Goal: Transaction & Acquisition: Book appointment/travel/reservation

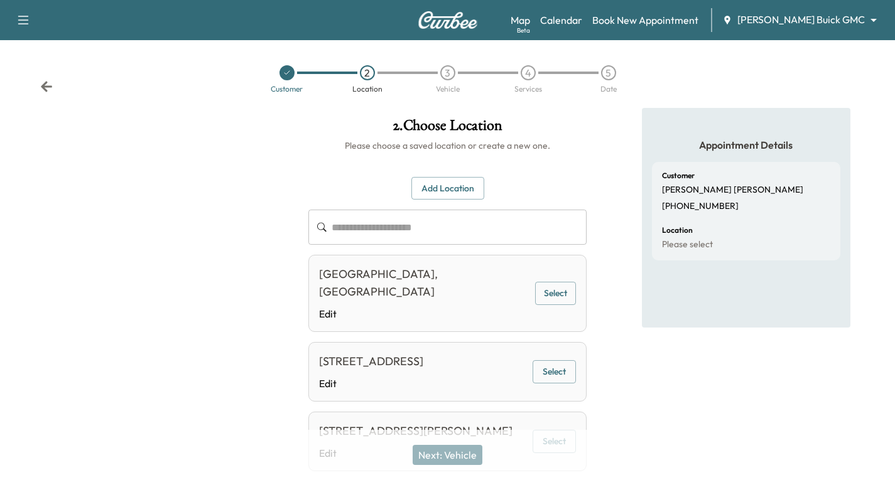
click at [43, 83] on icon at bounding box center [46, 86] width 13 height 13
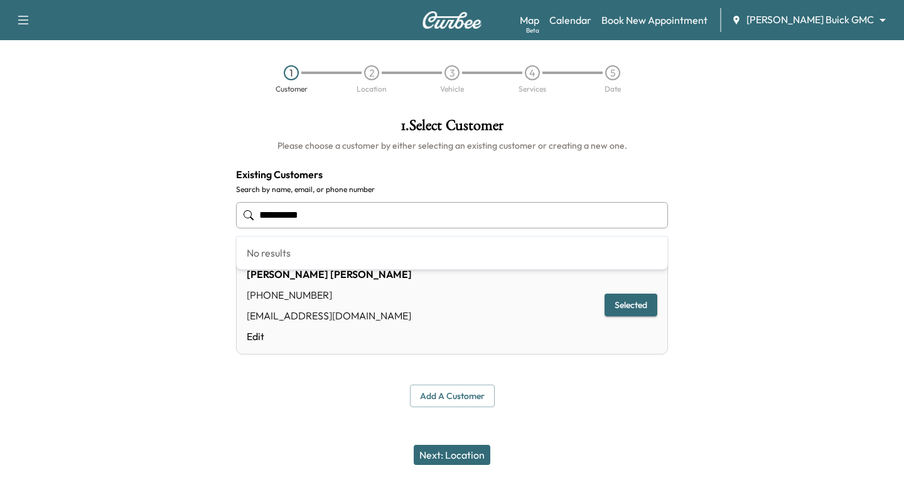
drag, startPoint x: 323, startPoint y: 220, endPoint x: 214, endPoint y: 235, distance: 110.3
click at [214, 235] on div "**********" at bounding box center [452, 263] width 904 height 310
type input "**********"
click at [439, 399] on button "Add a customer" at bounding box center [452, 396] width 85 height 23
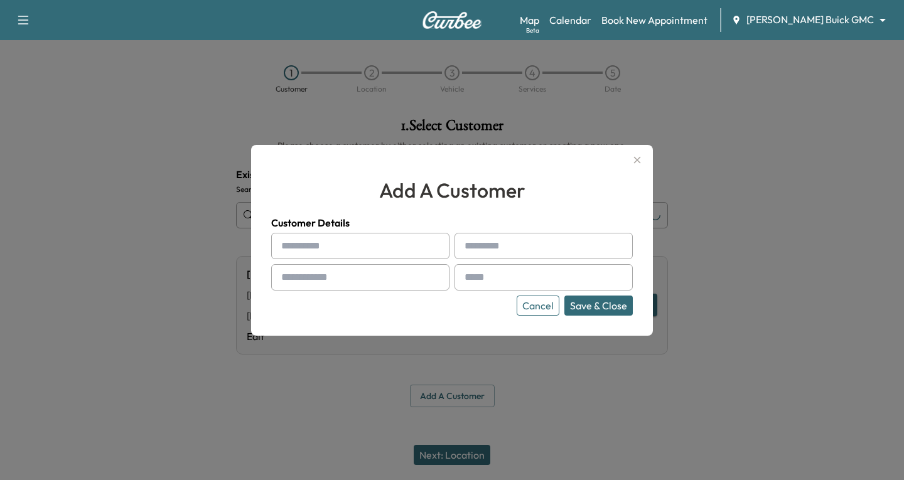
click at [310, 254] on input "text" at bounding box center [360, 246] width 178 height 26
type input "*******"
click at [468, 244] on div at bounding box center [467, 246] width 15 height 15
click at [479, 249] on input "text" at bounding box center [544, 246] width 178 height 26
type input "******"
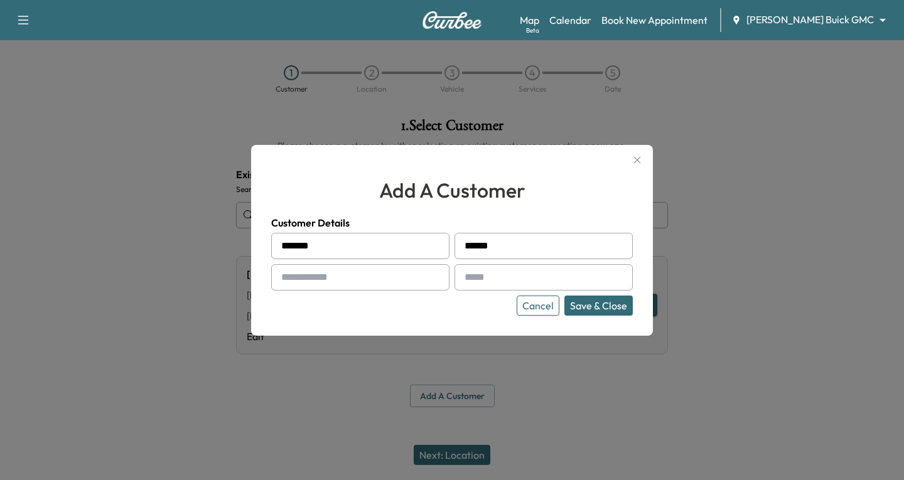
click at [337, 278] on input "text" at bounding box center [360, 277] width 178 height 26
type input "**********"
click at [489, 280] on input "text" at bounding box center [544, 277] width 178 height 26
type input "**********"
click at [580, 306] on button "Save & Close" at bounding box center [598, 306] width 68 height 20
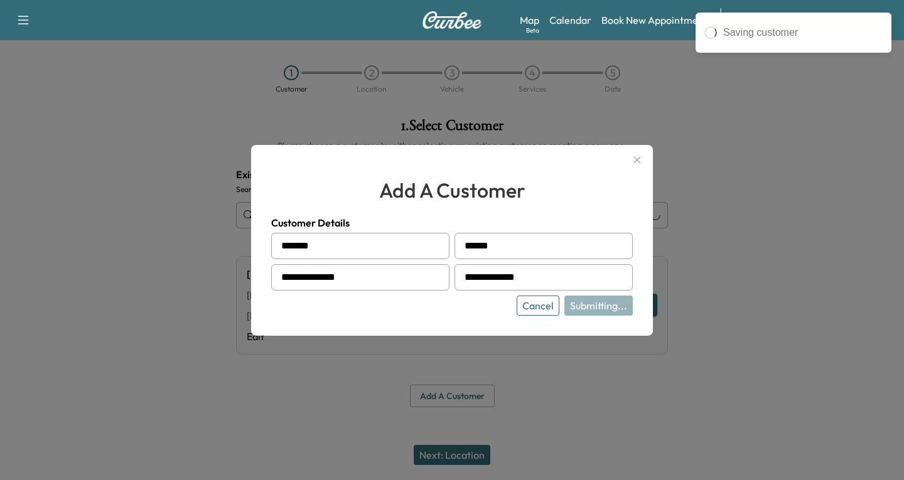
type input "**********"
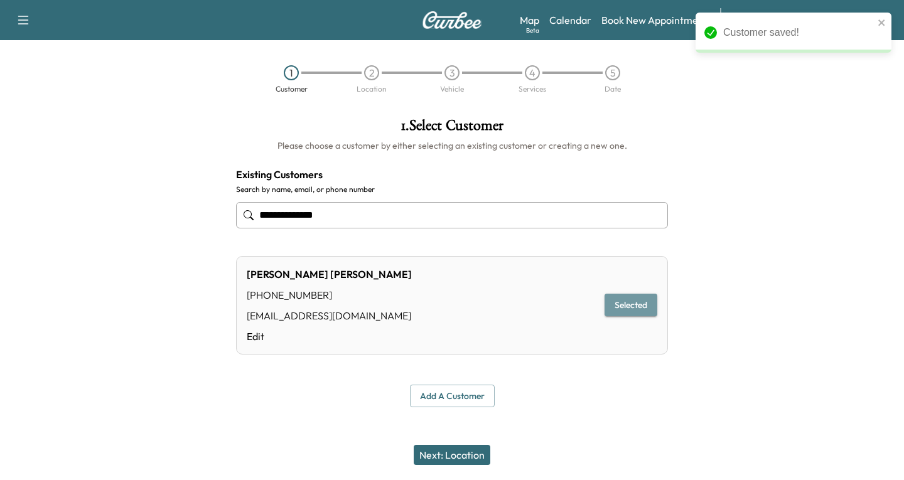
click at [630, 307] on button "Selected" at bounding box center [631, 305] width 53 height 23
click at [437, 450] on button "Next: Location" at bounding box center [452, 455] width 77 height 20
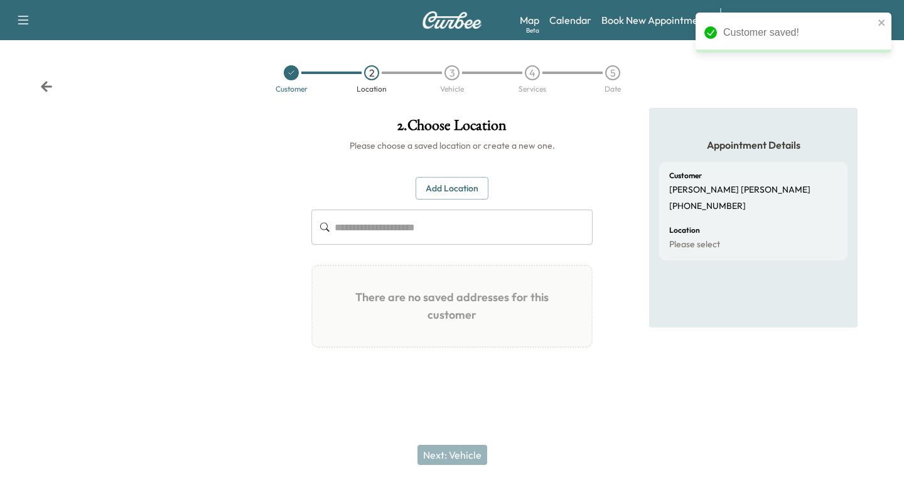
click at [445, 187] on button "Add Location" at bounding box center [452, 188] width 73 height 23
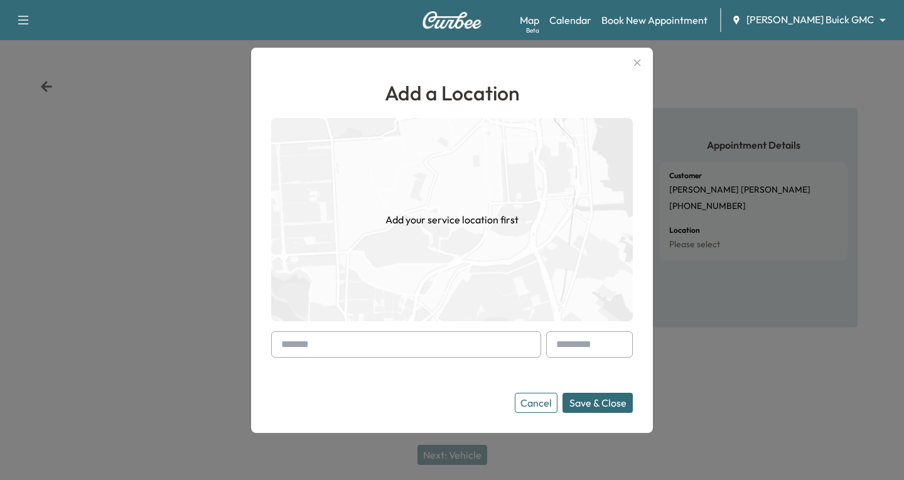
click at [291, 345] on div at bounding box center [283, 344] width 15 height 15
click at [310, 344] on input "text" at bounding box center [406, 345] width 270 height 26
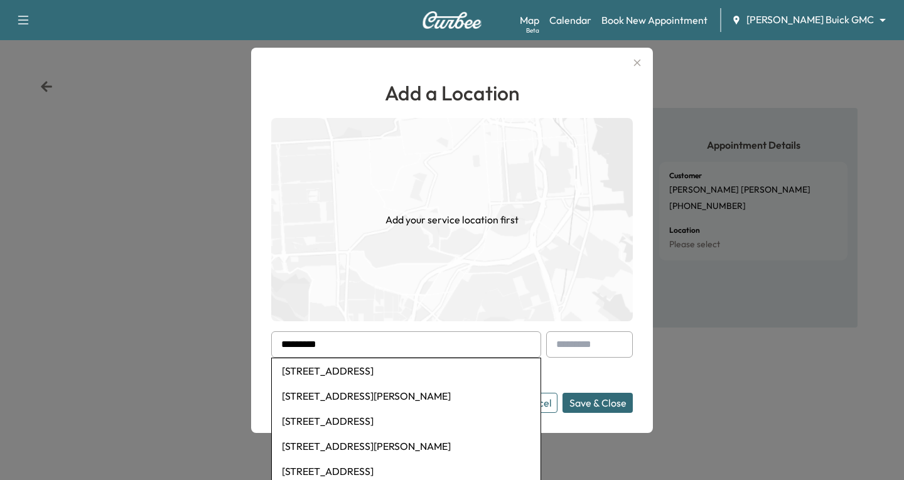
click at [343, 368] on li "[STREET_ADDRESS]" at bounding box center [406, 371] width 269 height 25
type input "**********"
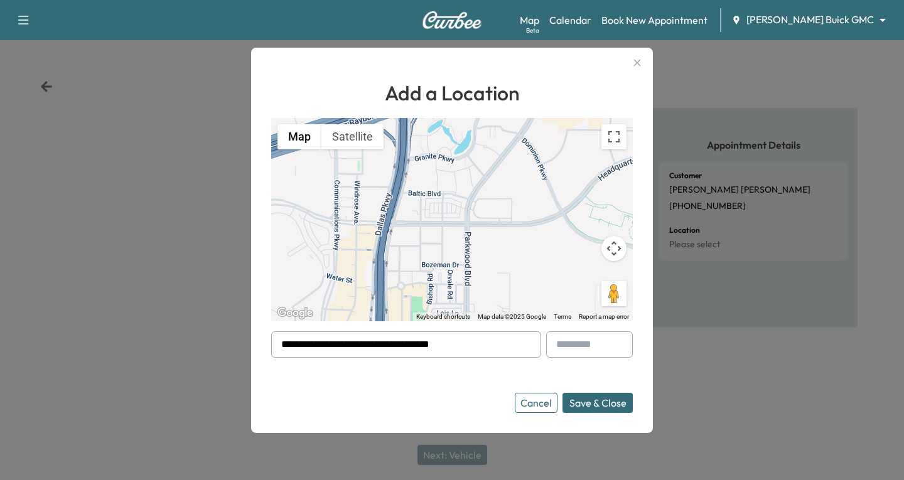
click at [585, 404] on button "Save & Close" at bounding box center [598, 403] width 70 height 20
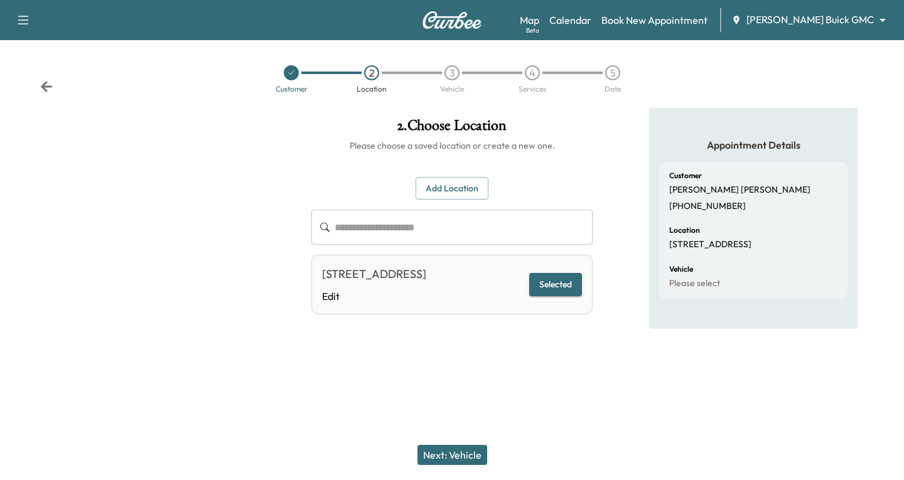
click at [562, 289] on button "Selected" at bounding box center [555, 284] width 53 height 23
click at [450, 455] on button "Next: Vehicle" at bounding box center [453, 455] width 70 height 20
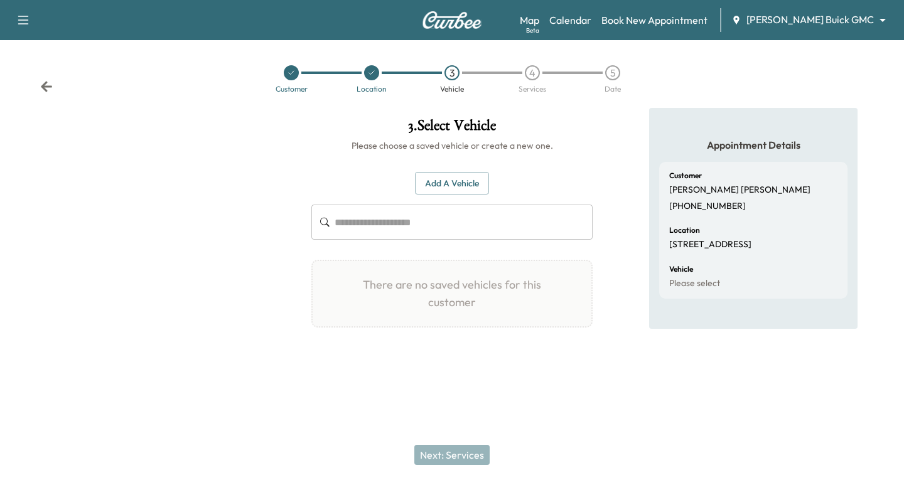
drag, startPoint x: 455, startPoint y: 170, endPoint x: 463, endPoint y: 176, distance: 10.2
click at [458, 172] on div "Add a Vehicle ​ There are no saved vehicles for this customer Add a Vehicle Veh…" at bounding box center [451, 250] width 281 height 197
click at [463, 176] on button "Add a Vehicle" at bounding box center [452, 183] width 74 height 23
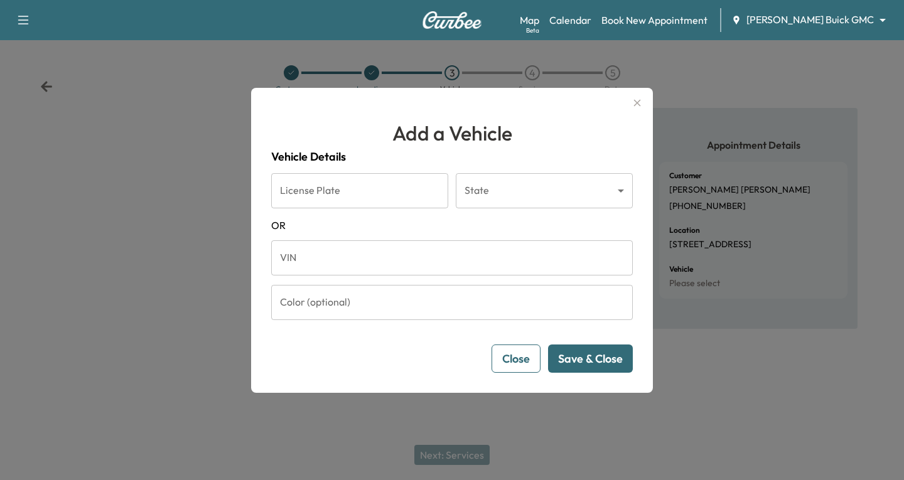
click at [295, 261] on input "VIN" at bounding box center [452, 257] width 362 height 35
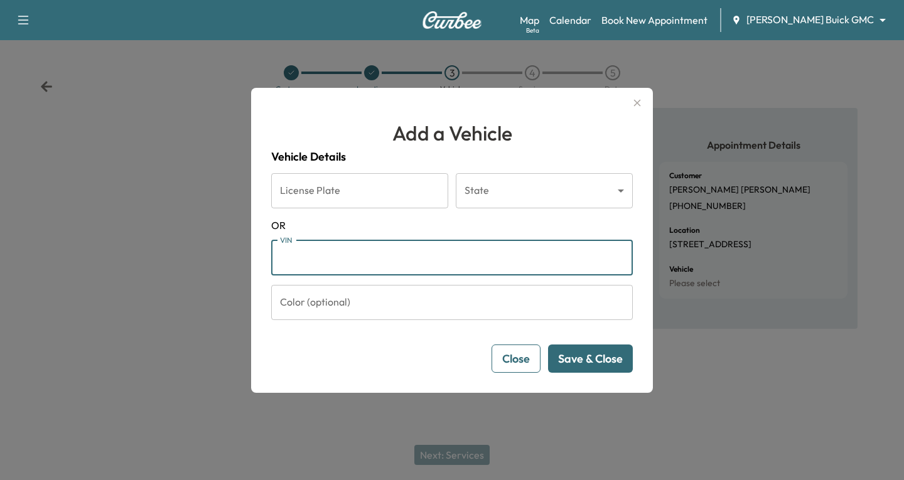
click at [330, 262] on input "VIN" at bounding box center [452, 257] width 362 height 35
paste input "**********"
type input "**********"
click at [606, 364] on button "Save & Close" at bounding box center [590, 359] width 85 height 28
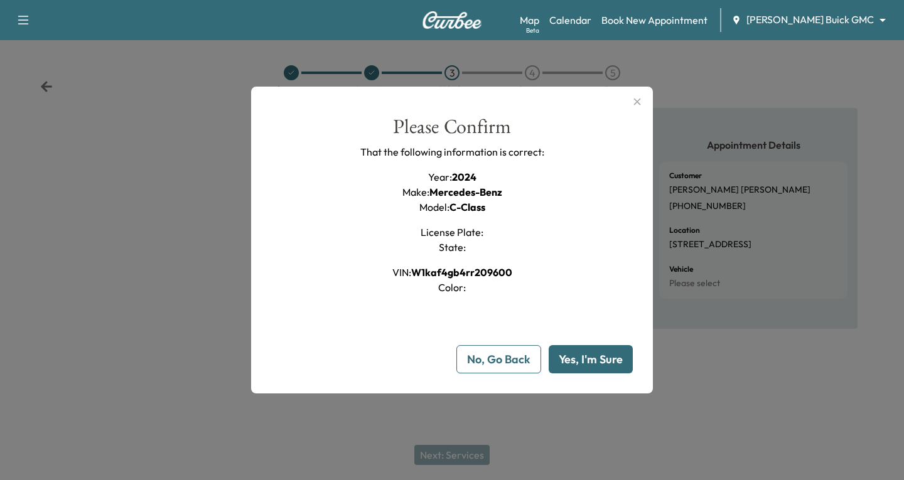
click at [586, 354] on button "Yes, I'm Sure" at bounding box center [591, 359] width 84 height 28
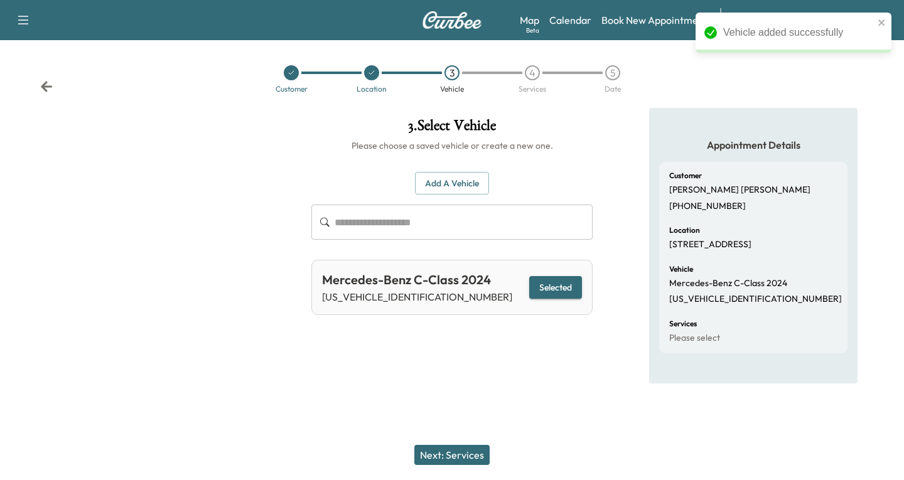
click at [454, 451] on button "Next: Services" at bounding box center [451, 455] width 75 height 20
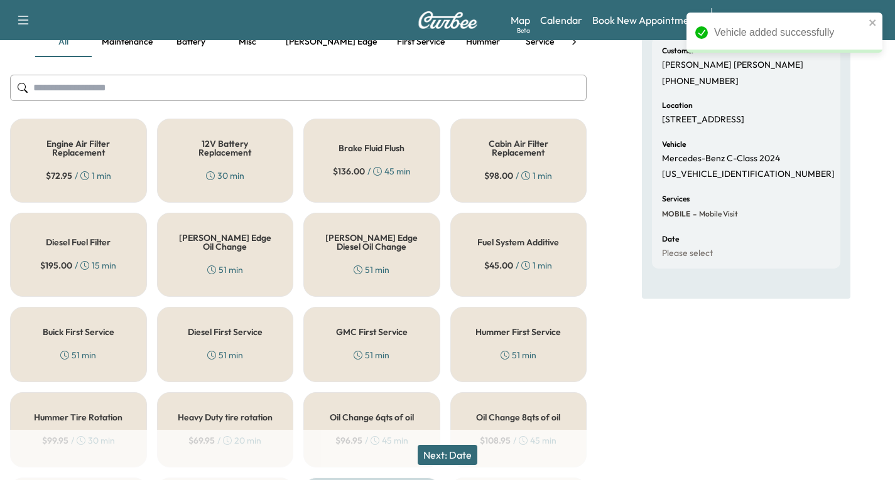
scroll to position [126, 0]
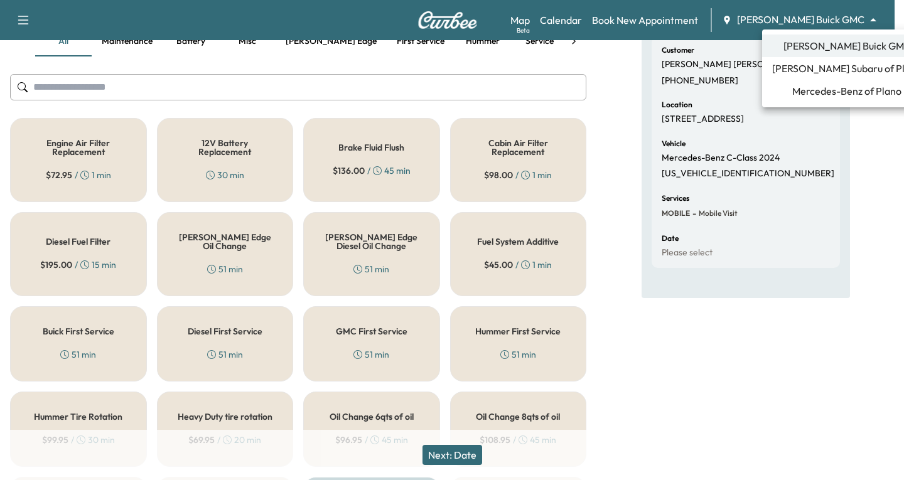
click at [872, 18] on body "Support Log Out Map Beta Calendar Book New Appointment [PERSON_NAME] Buick GMC …" at bounding box center [452, 114] width 904 height 480
click at [805, 89] on span "Mercedes-Benz of Plano" at bounding box center [846, 91] width 109 height 15
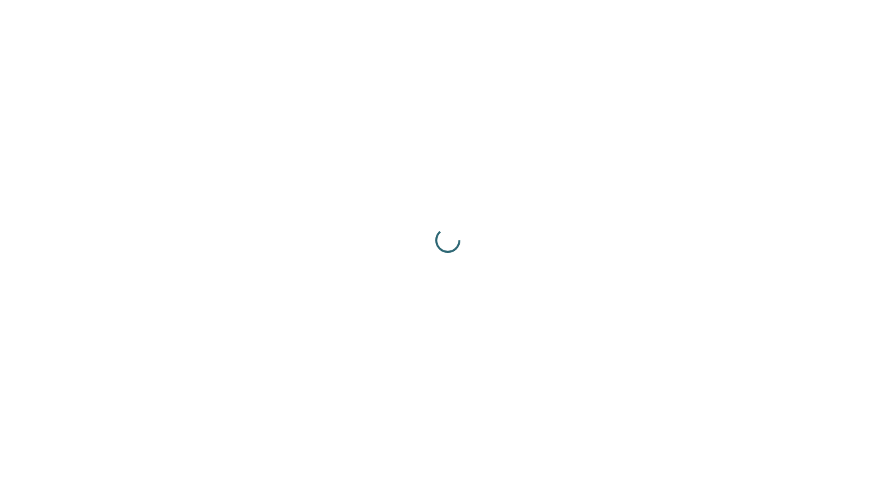
scroll to position [0, 0]
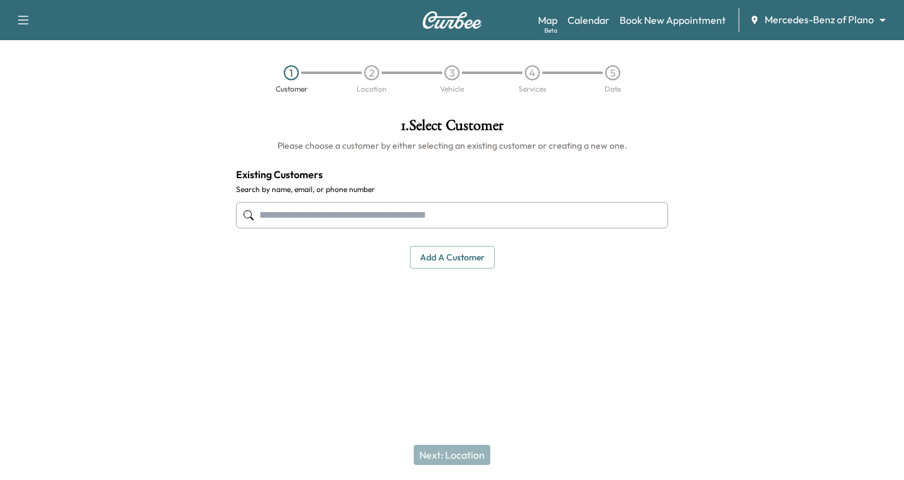
click at [295, 217] on input "text" at bounding box center [452, 215] width 432 height 26
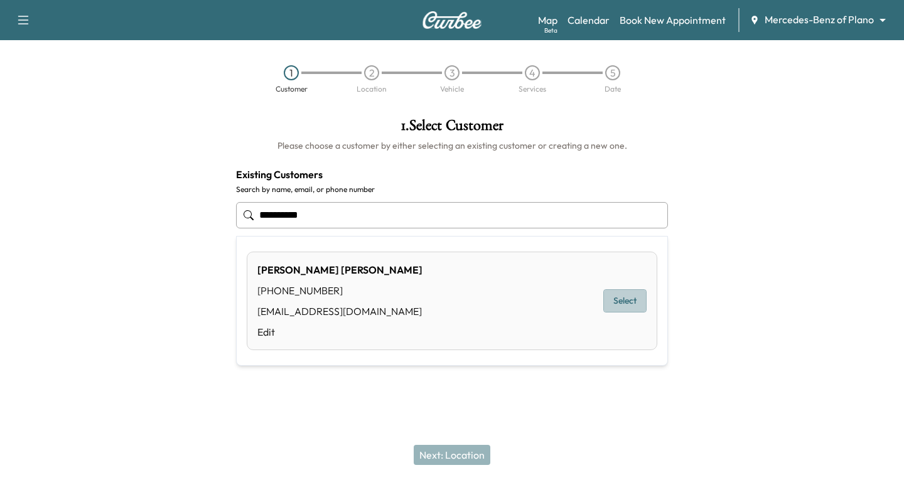
click at [620, 300] on button "Select" at bounding box center [624, 300] width 43 height 23
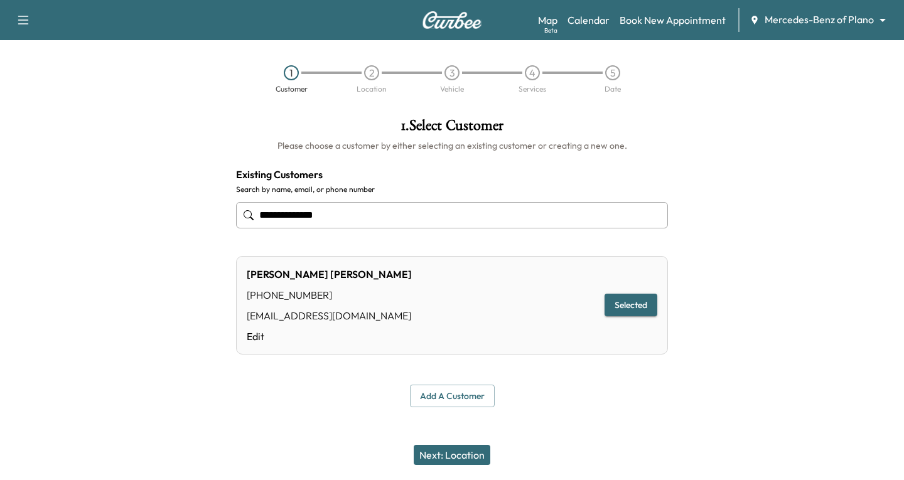
type input "**********"
click at [447, 453] on button "Next: Location" at bounding box center [452, 455] width 77 height 20
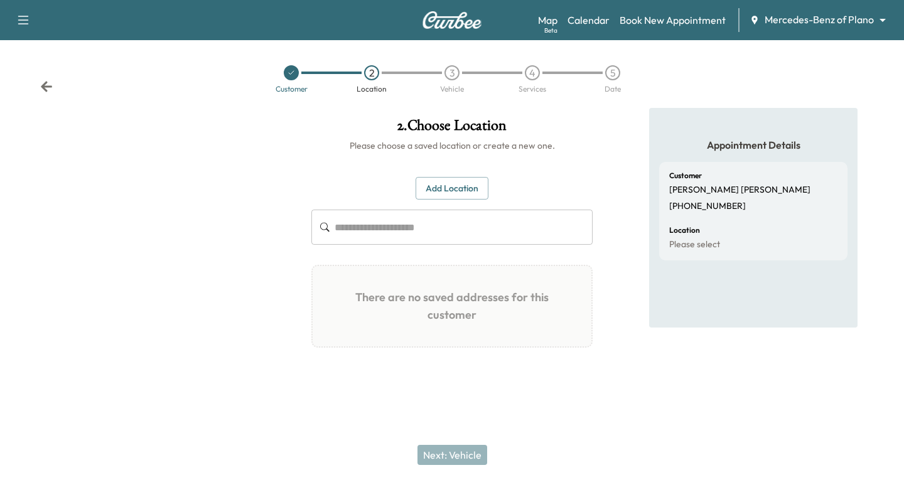
click at [440, 191] on button "Add Location" at bounding box center [452, 188] width 73 height 23
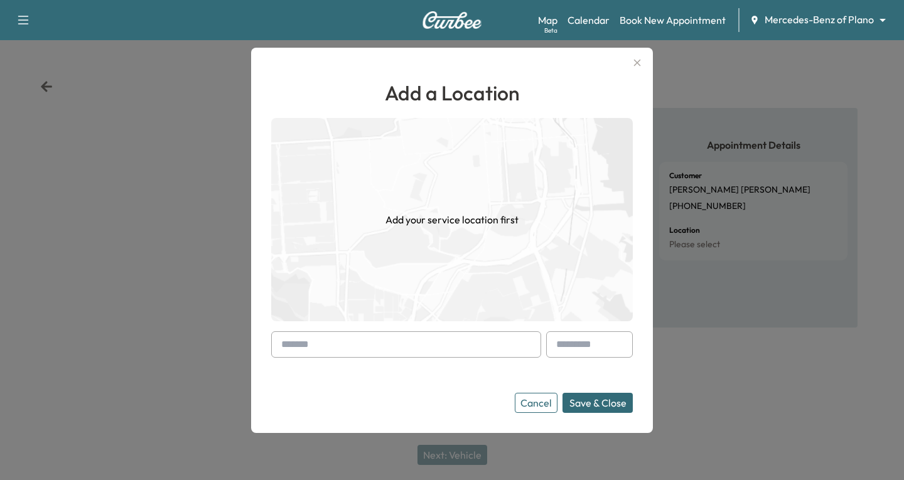
click at [286, 344] on div at bounding box center [283, 344] width 15 height 15
click at [271, 345] on input "text" at bounding box center [406, 345] width 270 height 26
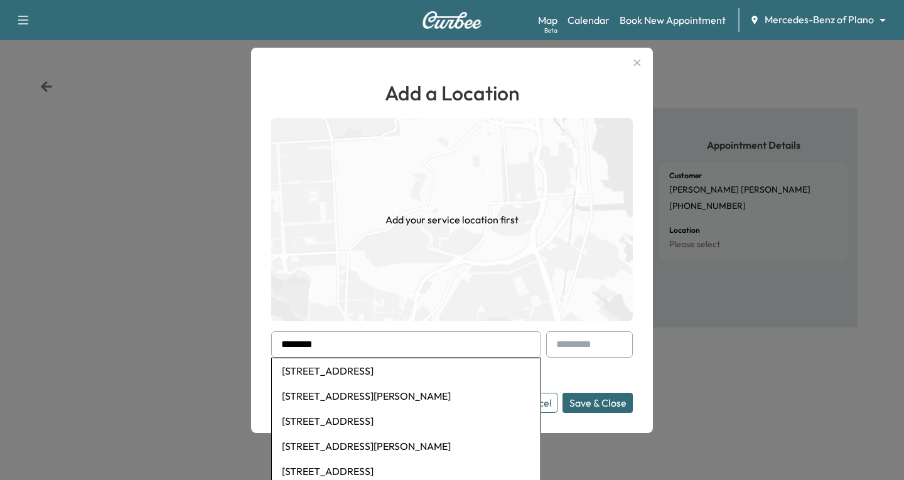
click at [318, 367] on li "[STREET_ADDRESS]" at bounding box center [406, 371] width 269 height 25
type input "**********"
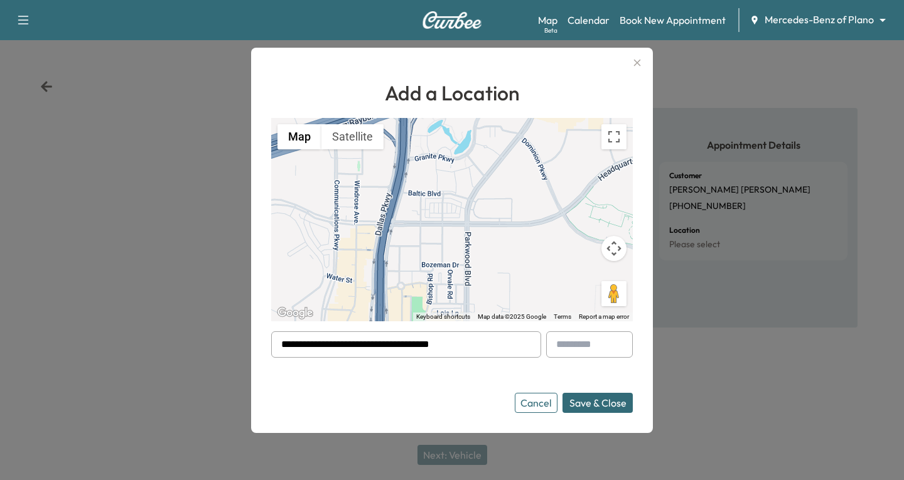
click at [598, 401] on button "Save & Close" at bounding box center [598, 403] width 70 height 20
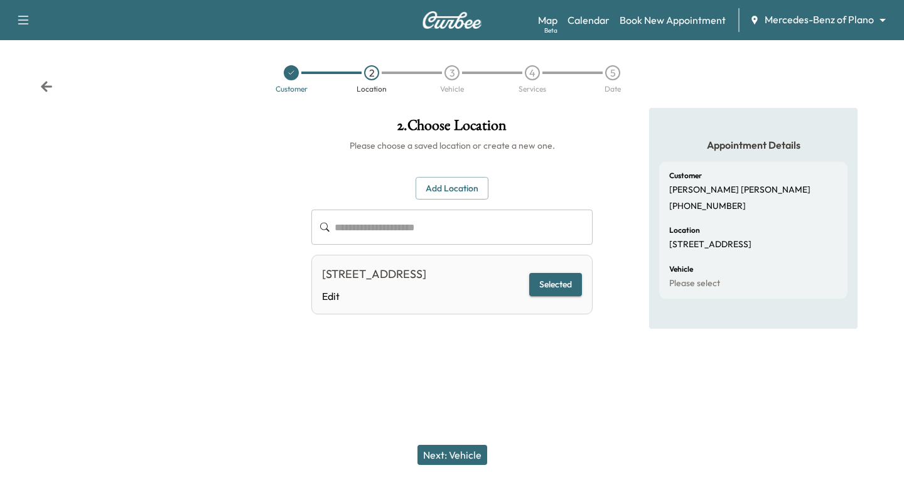
click at [453, 454] on button "Next: Vehicle" at bounding box center [453, 455] width 70 height 20
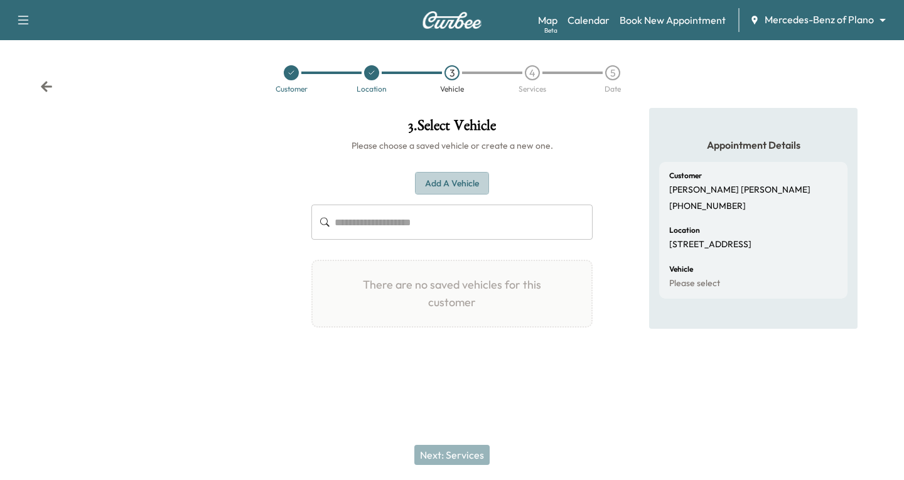
click at [431, 183] on button "Add a Vehicle" at bounding box center [452, 183] width 74 height 23
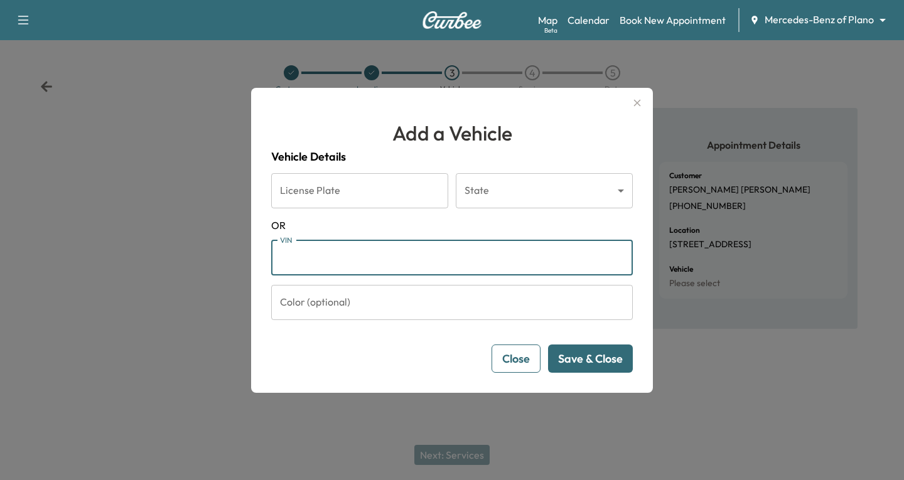
click at [286, 261] on input "VIN" at bounding box center [452, 257] width 362 height 35
click at [322, 261] on input "VIN" at bounding box center [452, 257] width 362 height 35
paste input "**********"
type input "**********"
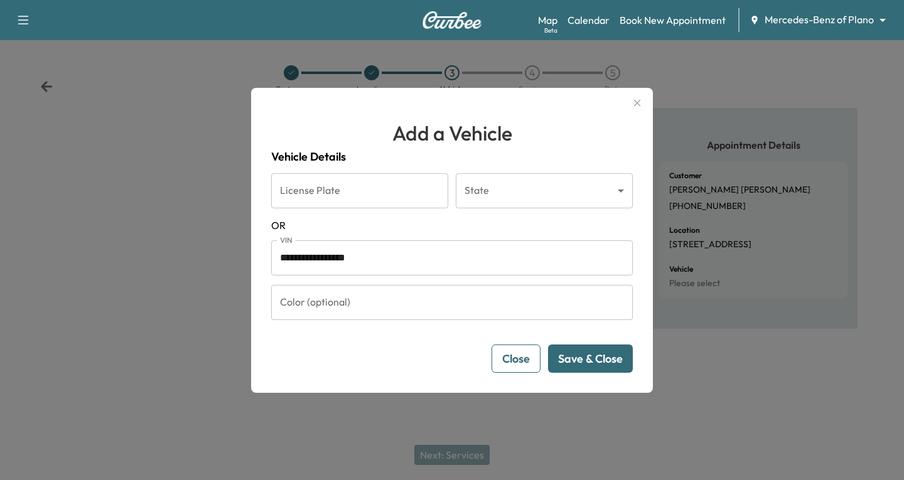
click at [597, 358] on button "Save & Close" at bounding box center [590, 359] width 85 height 28
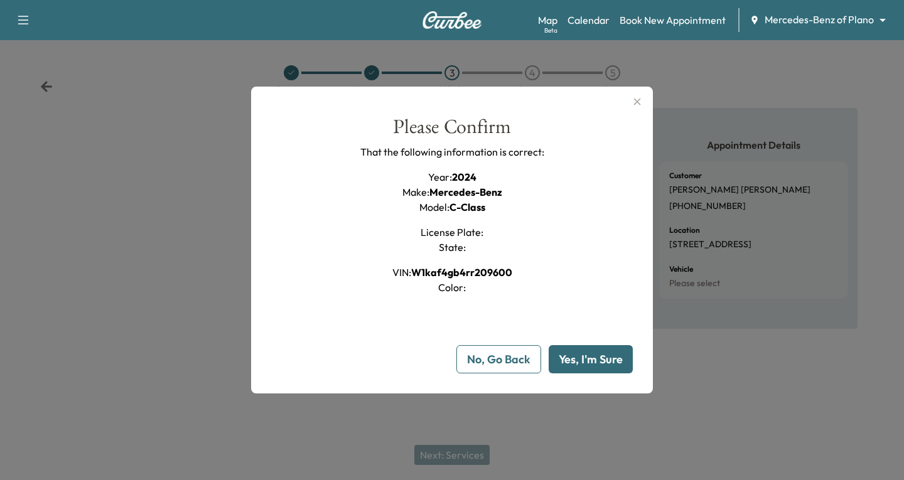
click at [595, 355] on button "Yes, I'm Sure" at bounding box center [591, 359] width 84 height 28
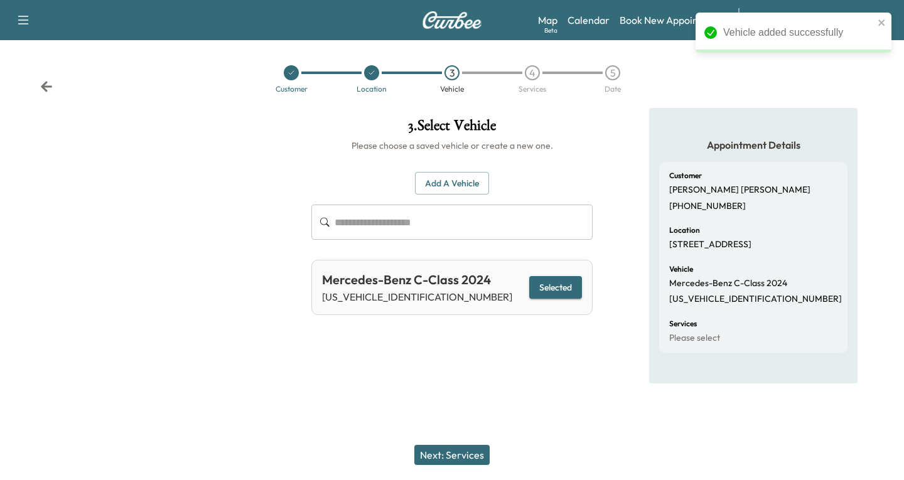
click at [465, 453] on button "Next: Services" at bounding box center [451, 455] width 75 height 20
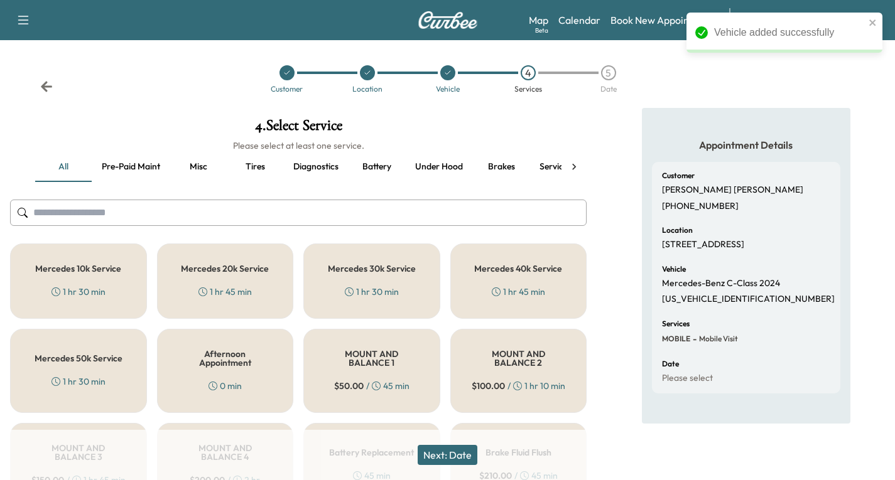
click at [90, 267] on h5 "Mercedes 10k Service" at bounding box center [78, 268] width 86 height 9
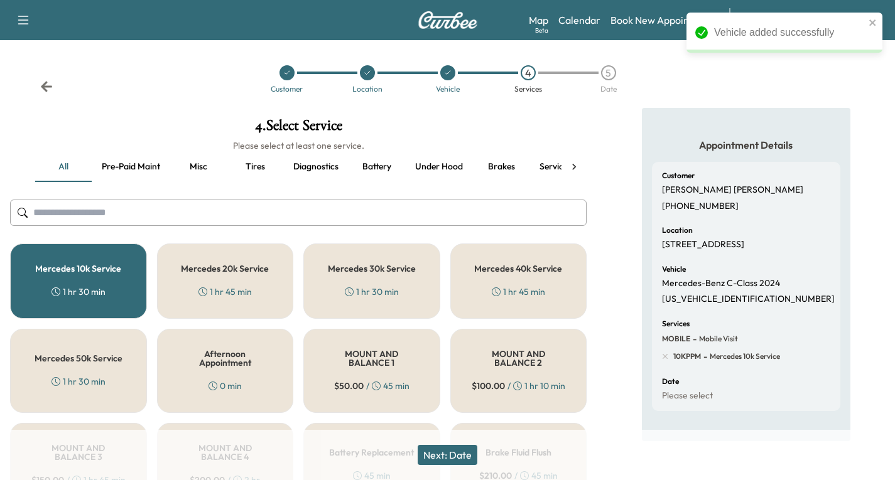
click at [448, 450] on button "Next: Date" at bounding box center [448, 455] width 60 height 20
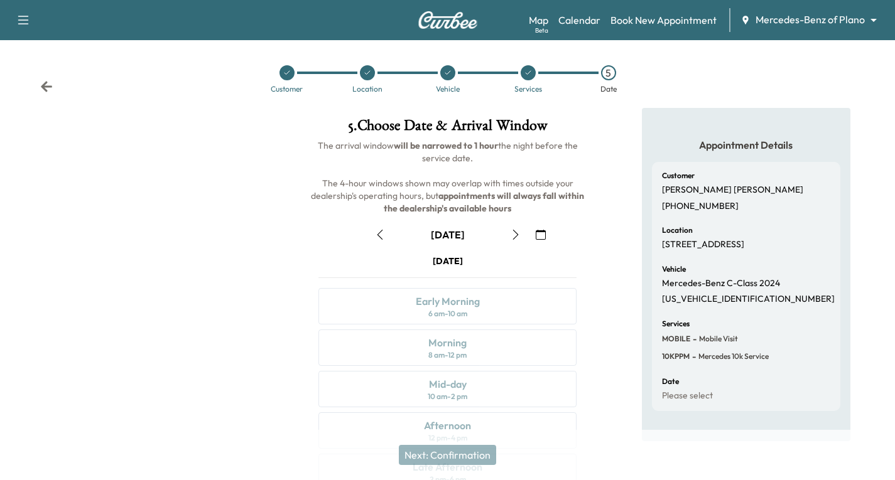
click at [538, 233] on icon "button" at bounding box center [541, 235] width 10 height 10
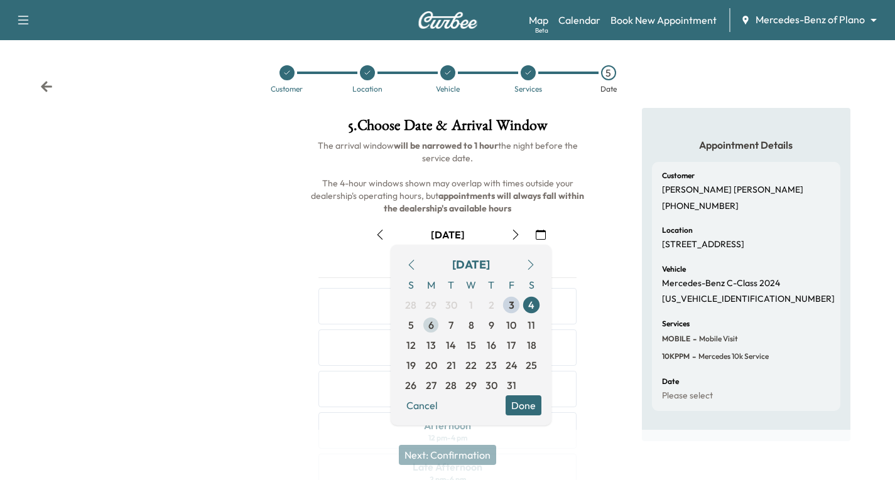
click at [433, 327] on span "6" at bounding box center [431, 325] width 6 height 15
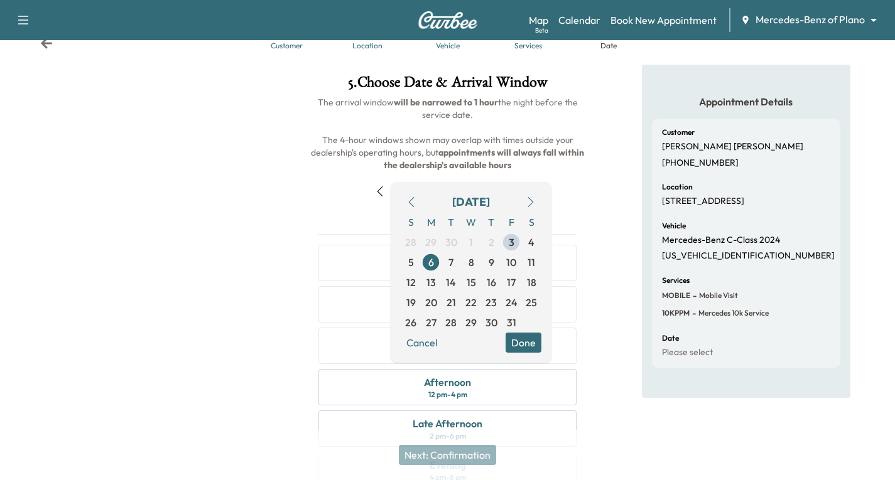
scroll to position [63, 0]
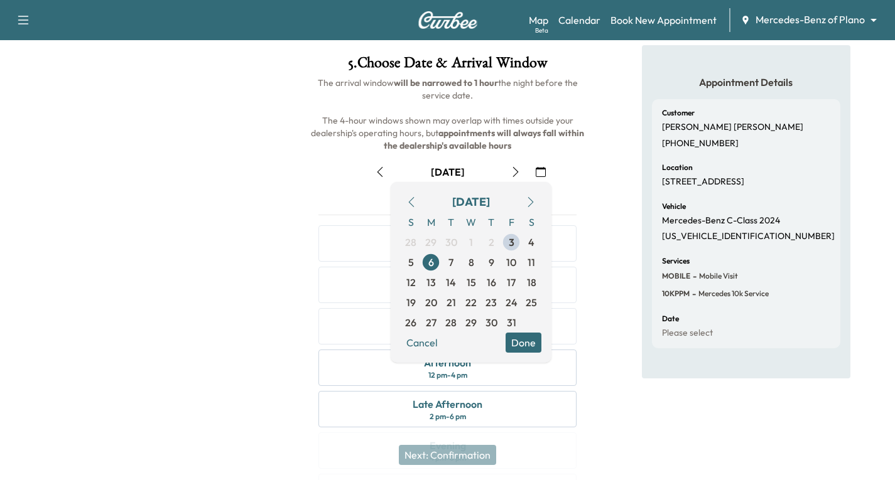
click at [531, 349] on button "Done" at bounding box center [523, 343] width 36 height 20
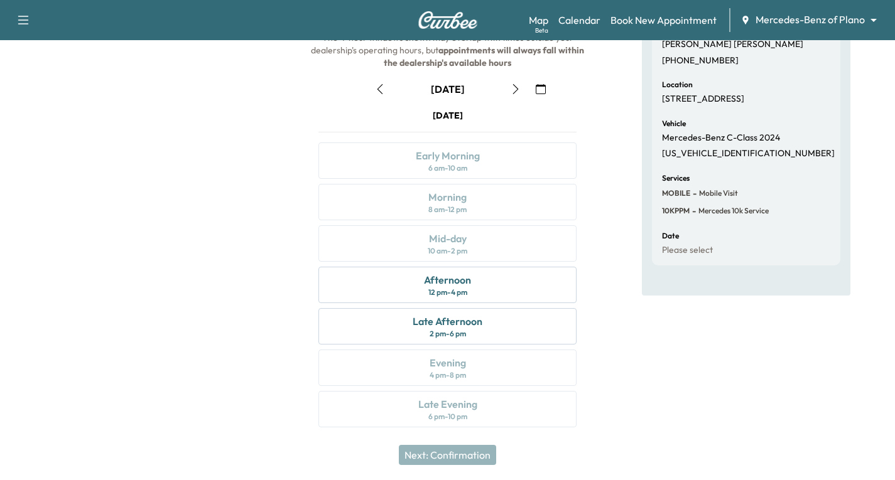
scroll to position [148, 0]
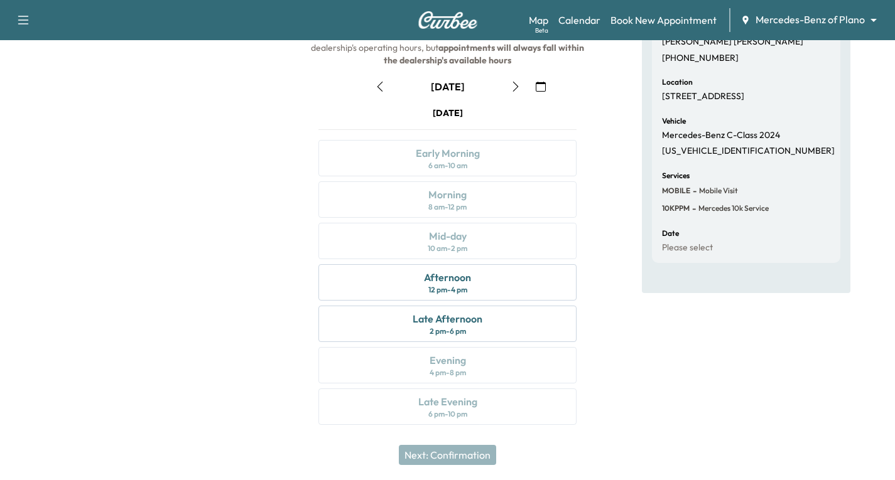
click at [517, 89] on icon "button" at bounding box center [515, 87] width 10 height 10
click at [515, 89] on icon "button" at bounding box center [515, 87] width 6 height 10
click at [377, 87] on icon "button" at bounding box center [380, 87] width 6 height 10
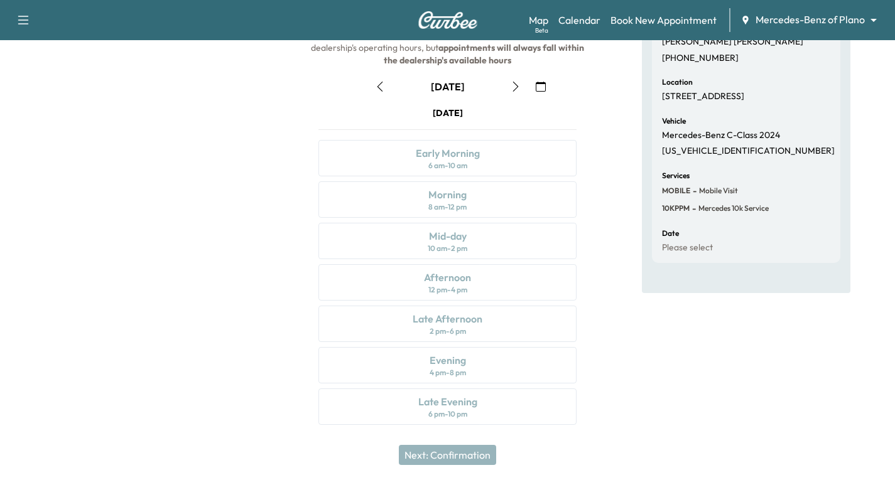
click at [377, 87] on icon "button" at bounding box center [380, 87] width 6 height 10
click at [493, 332] on div "Late Afternoon 2 pm - 6 pm" at bounding box center [447, 324] width 258 height 36
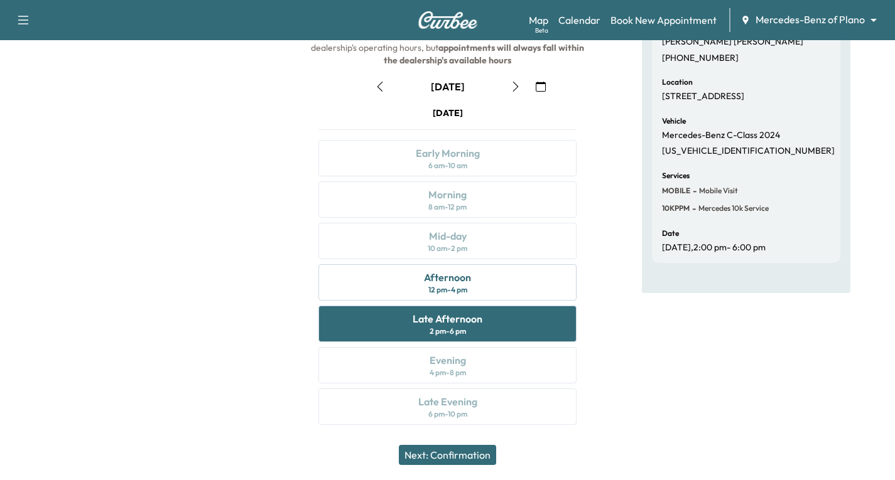
click at [477, 452] on button "Next: Confirmation" at bounding box center [447, 455] width 97 height 20
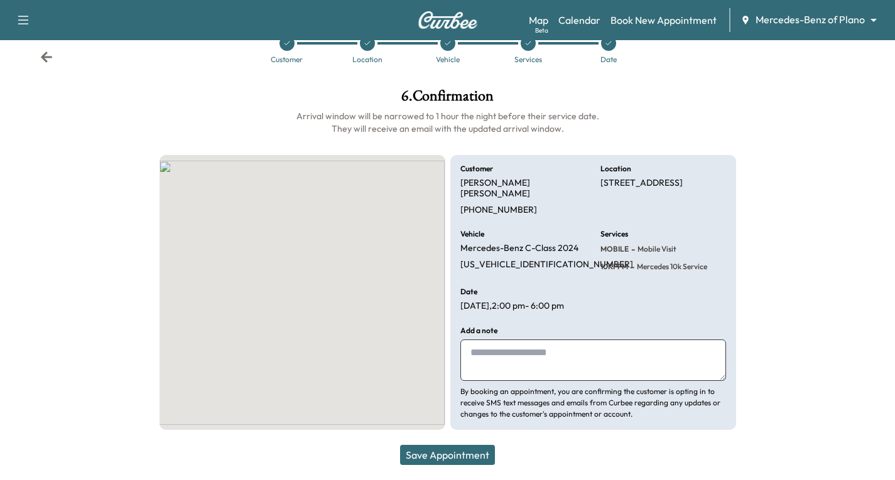
scroll to position [18, 0]
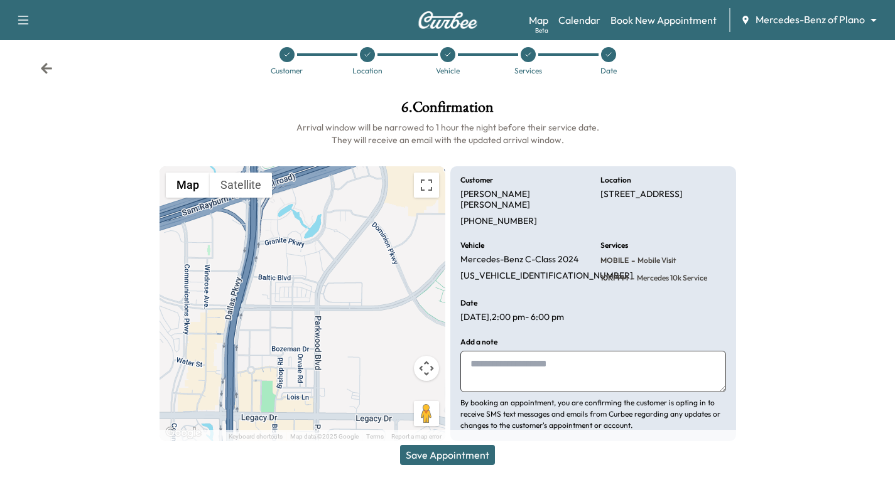
click at [414, 451] on button "Save Appointment" at bounding box center [447, 455] width 95 height 20
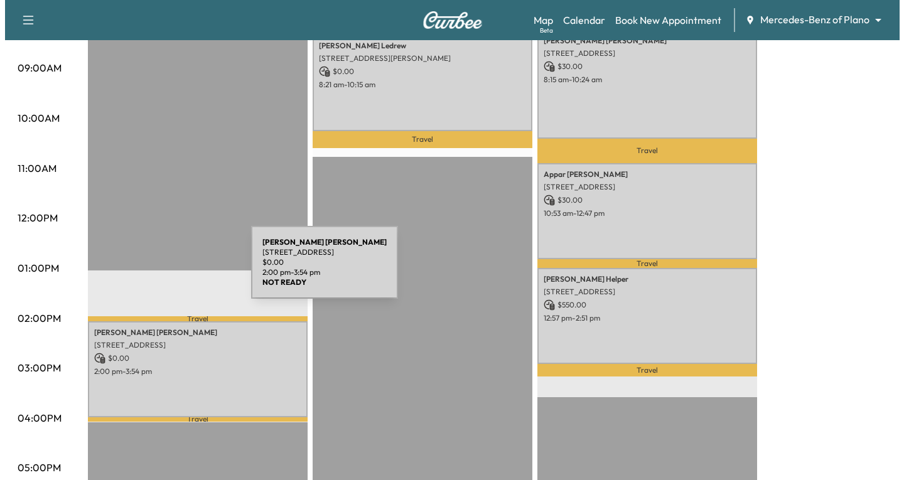
scroll to position [565, 0]
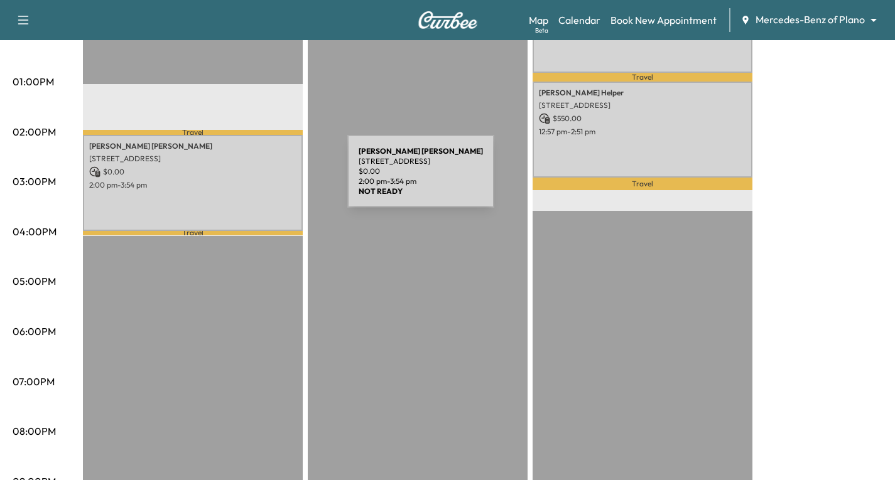
click at [253, 180] on p "2:00 pm - 3:54 pm" at bounding box center [192, 185] width 207 height 10
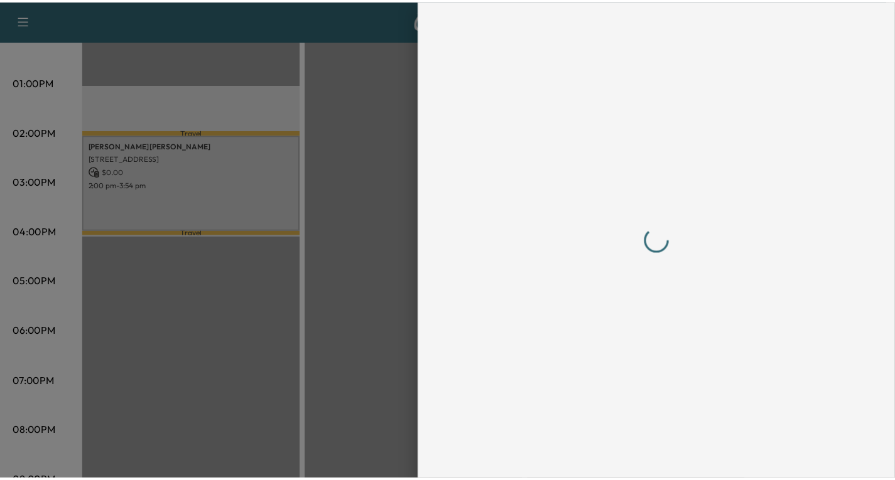
scroll to position [0, 0]
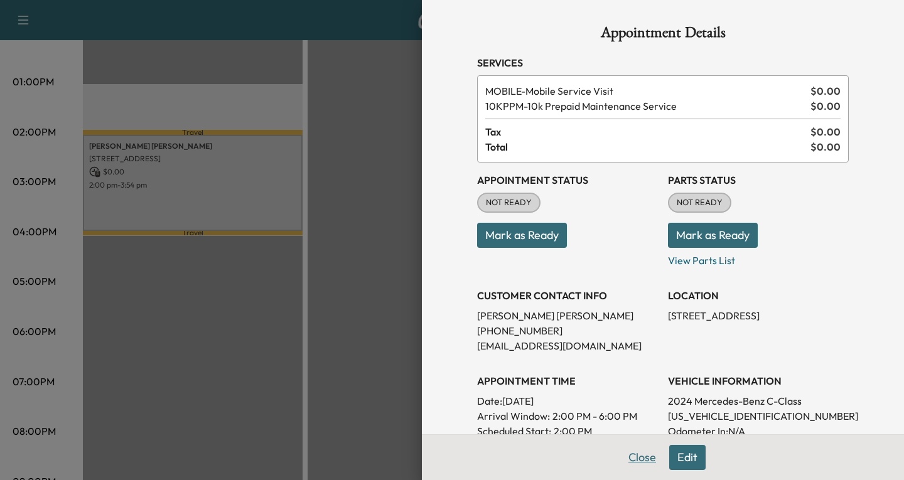
click at [632, 456] on button "Close" at bounding box center [642, 457] width 44 height 25
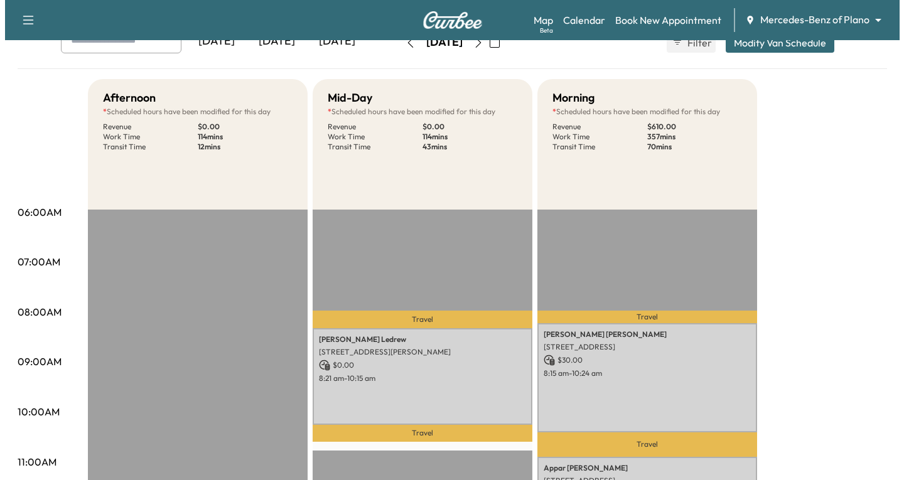
scroll to position [314, 0]
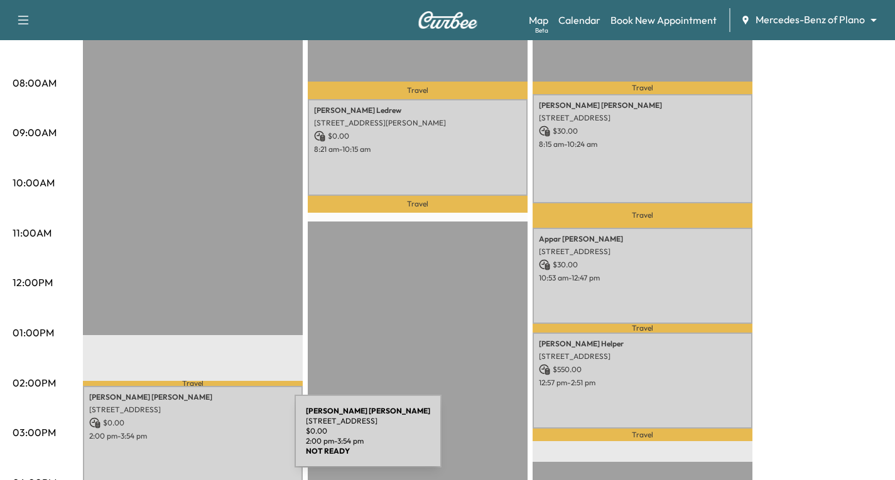
drag, startPoint x: 192, startPoint y: 442, endPoint x: 200, endPoint y: 439, distance: 8.7
click at [200, 439] on div "[PERSON_NAME] [STREET_ADDRESS] $ 0.00 2:00 pm - 3:54 pm" at bounding box center [193, 434] width 220 height 96
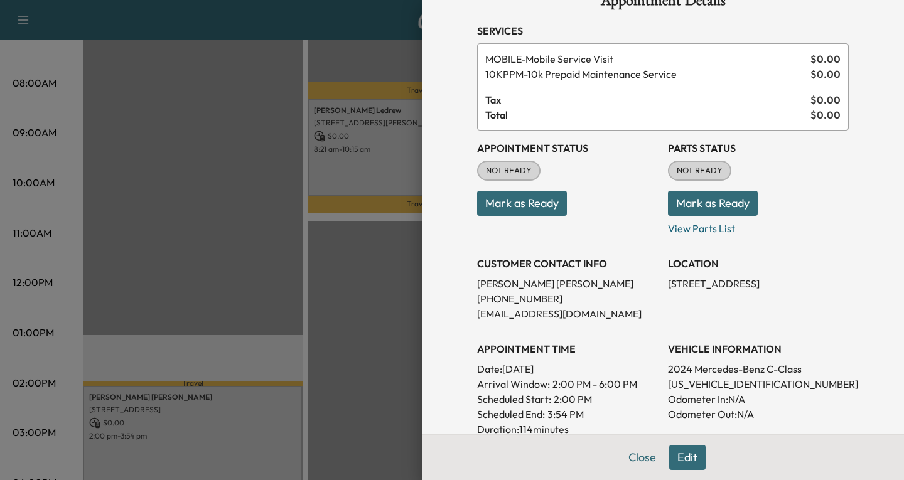
scroll to position [188, 0]
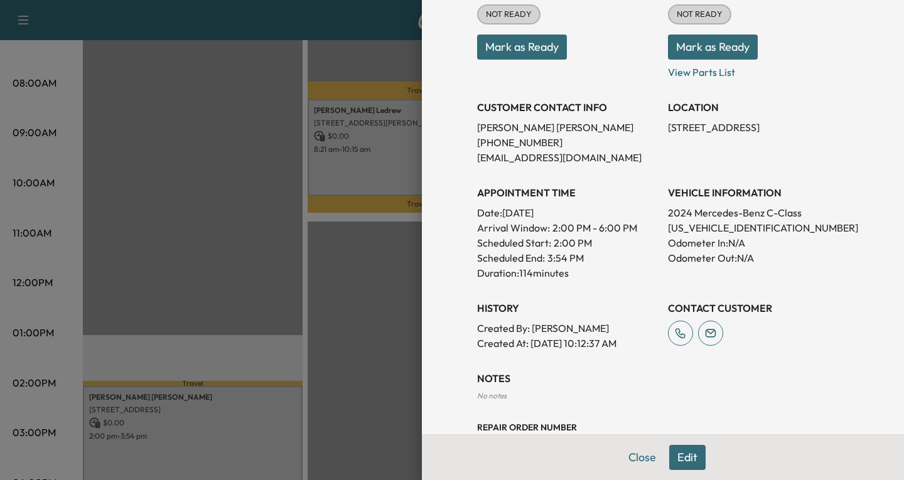
drag, startPoint x: 682, startPoint y: 456, endPoint x: 671, endPoint y: 424, distance: 33.4
click at [682, 453] on button "Edit" at bounding box center [687, 457] width 36 height 25
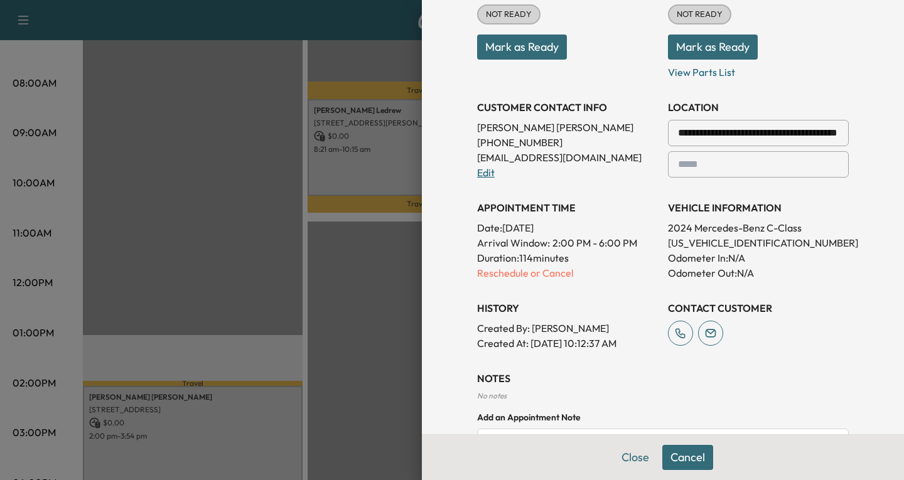
click at [480, 171] on link "Edit" at bounding box center [486, 172] width 18 height 13
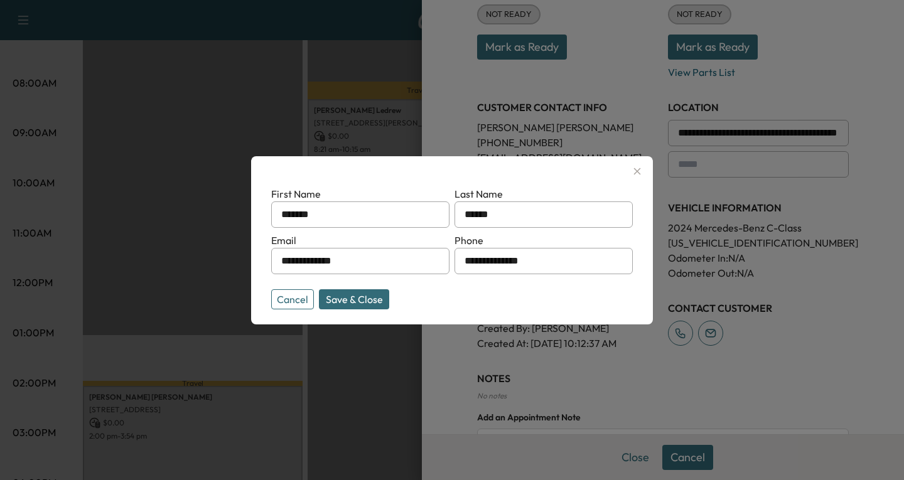
drag, startPoint x: 384, startPoint y: 261, endPoint x: 263, endPoint y: 274, distance: 121.9
click at [263, 274] on div "**********" at bounding box center [452, 240] width 402 height 168
type input "**********"
click at [373, 293] on button "Save & Close" at bounding box center [354, 299] width 70 height 20
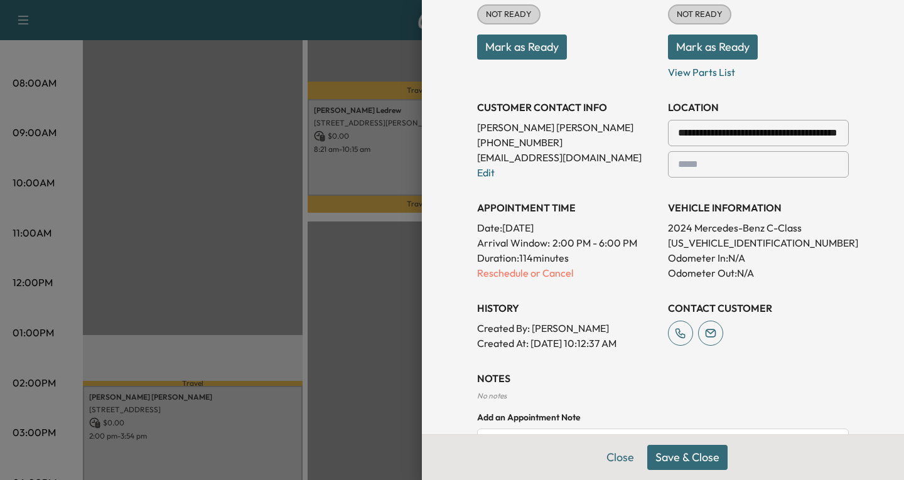
click at [682, 461] on button "Save & Close" at bounding box center [687, 457] width 80 height 25
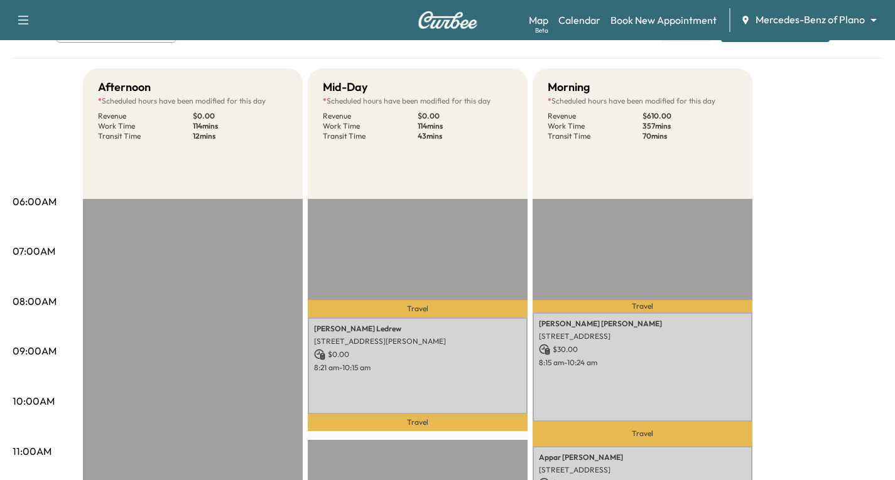
scroll to position [0, 0]
